Goal: Check status: Check status

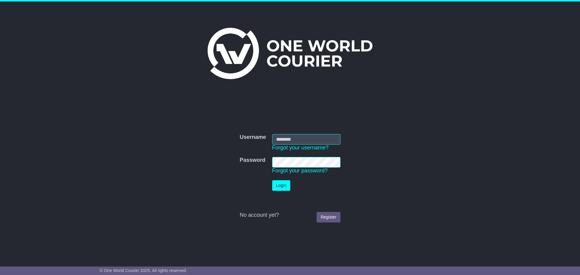
type input "**********"
click at [283, 188] on button "Login" at bounding box center [282, 185] width 18 height 11
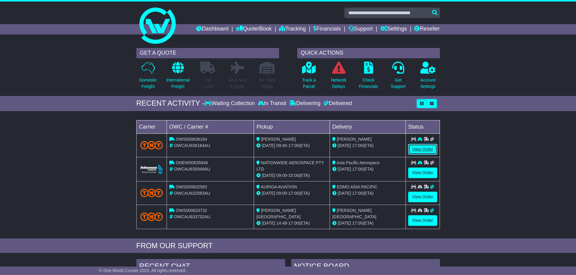
click at [410, 150] on link "View Order" at bounding box center [422, 149] width 29 height 11
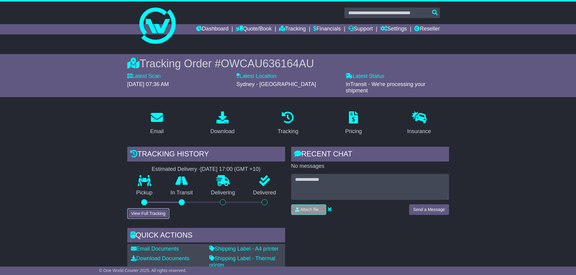
click at [158, 213] on button "View Full Tracking" at bounding box center [148, 213] width 42 height 11
